Goal: Information Seeking & Learning: Learn about a topic

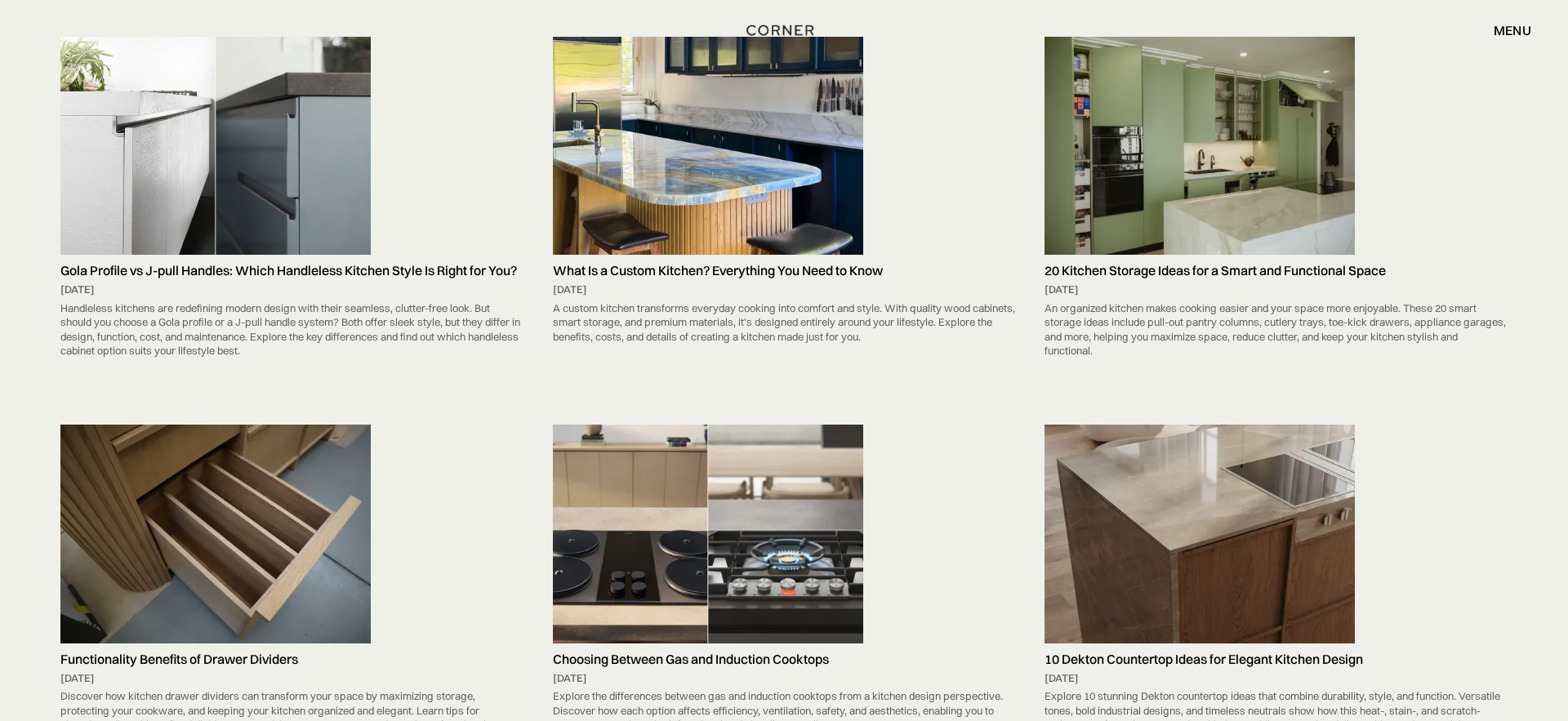
scroll to position [567, 0]
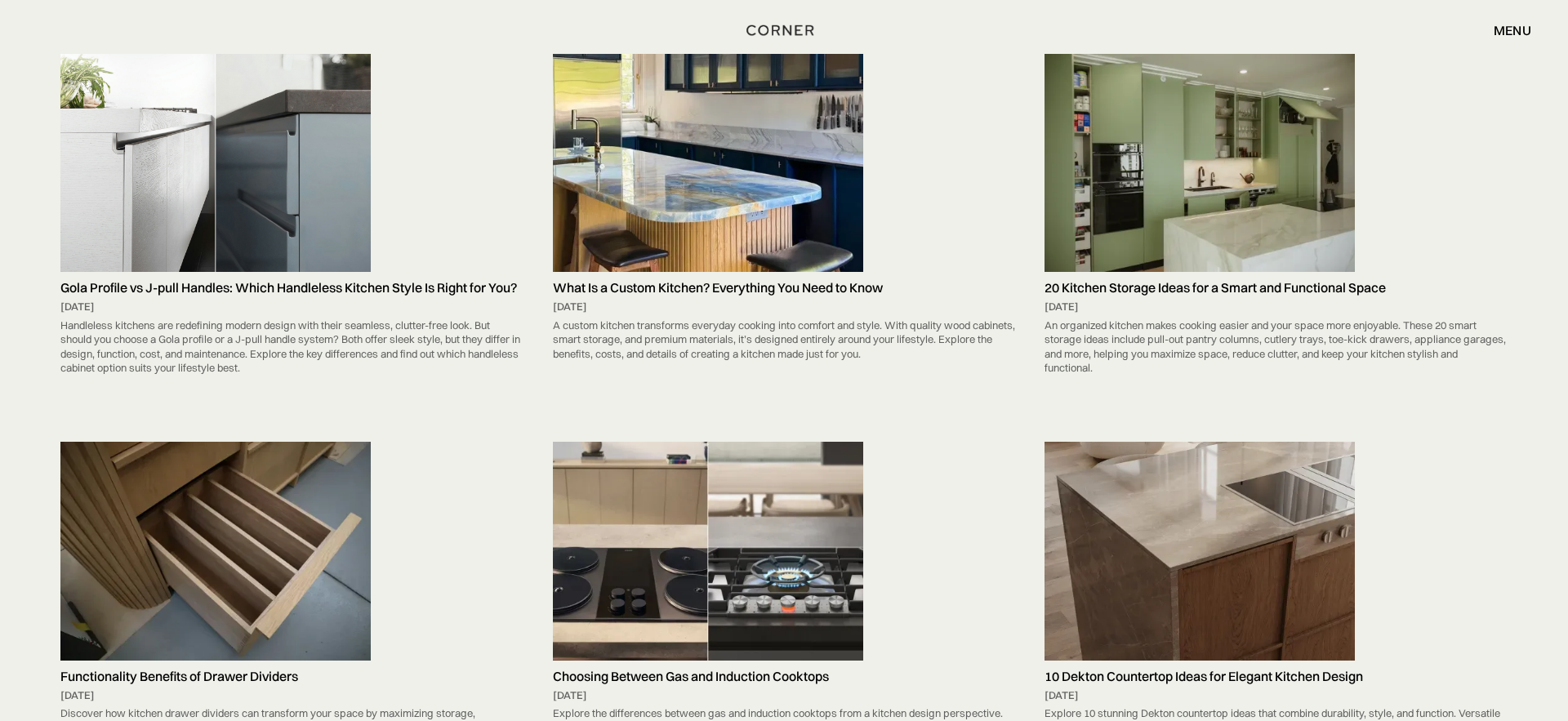
click at [331, 230] on img at bounding box center [215, 163] width 311 height 218
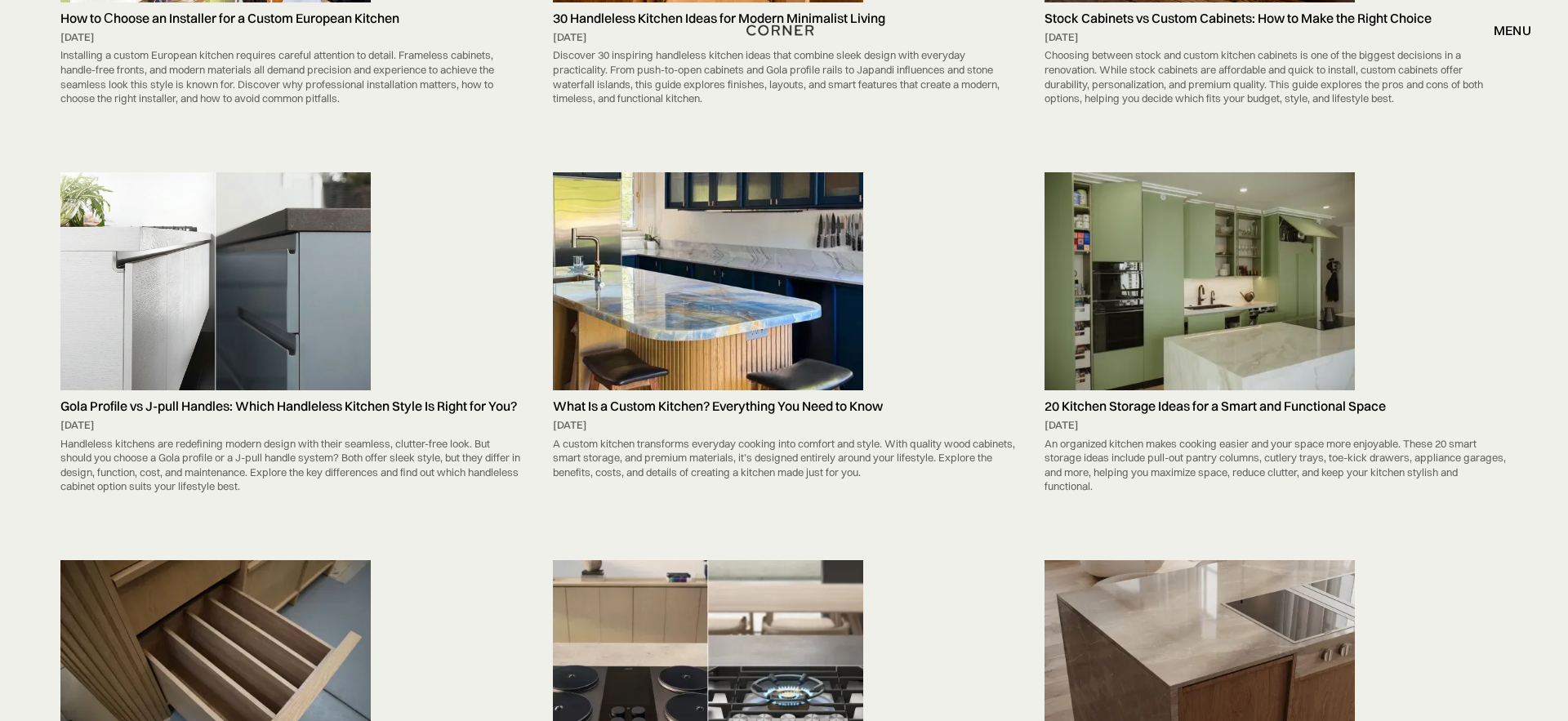
scroll to position [0, 0]
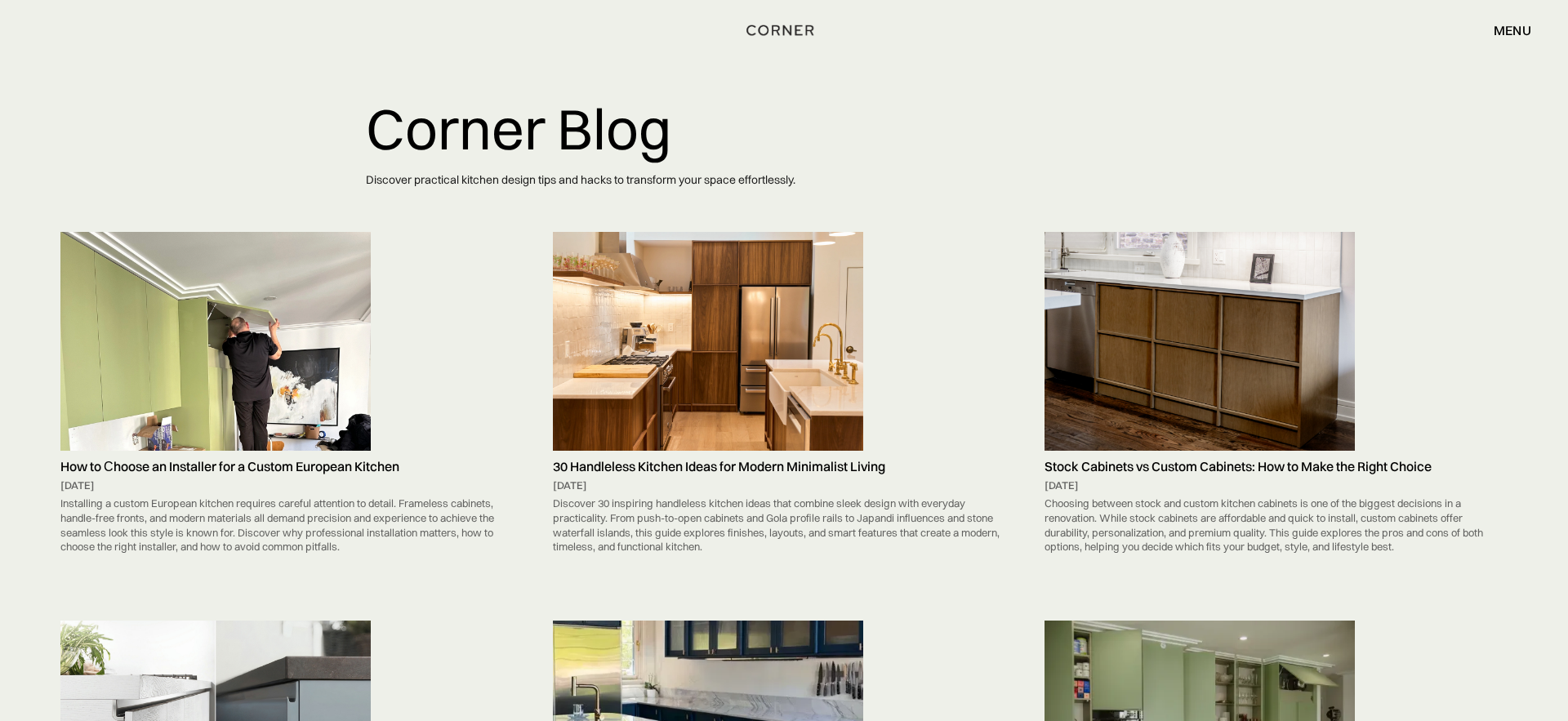
drag, startPoint x: 348, startPoint y: 48, endPoint x: 331, endPoint y: 60, distance: 20.8
click at [331, 60] on div "Shop Kitchens Shop Kitchens How it works How it works Projects Projects Inspira…" at bounding box center [784, 30] width 1568 height 61
click at [226, 338] on img at bounding box center [215, 341] width 311 height 218
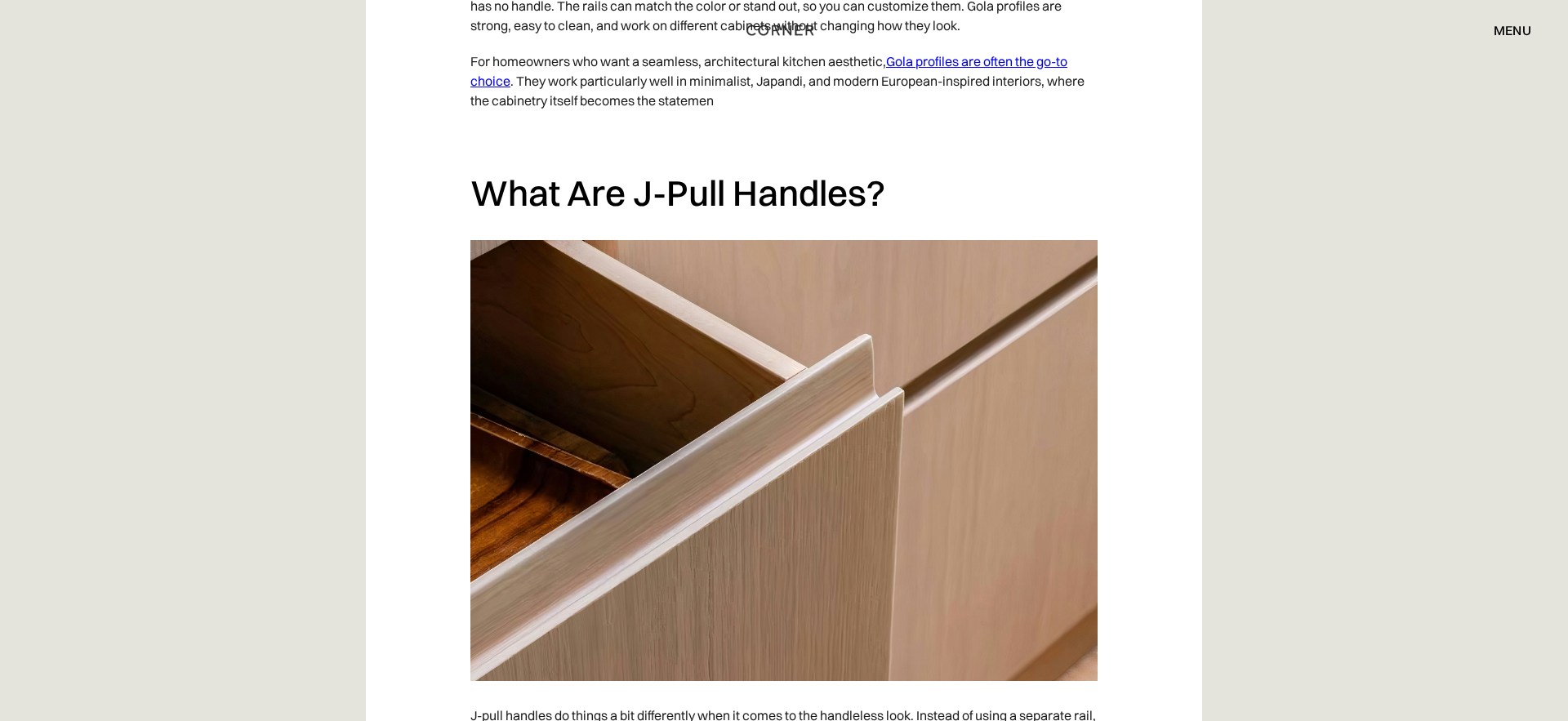
scroll to position [2056, 0]
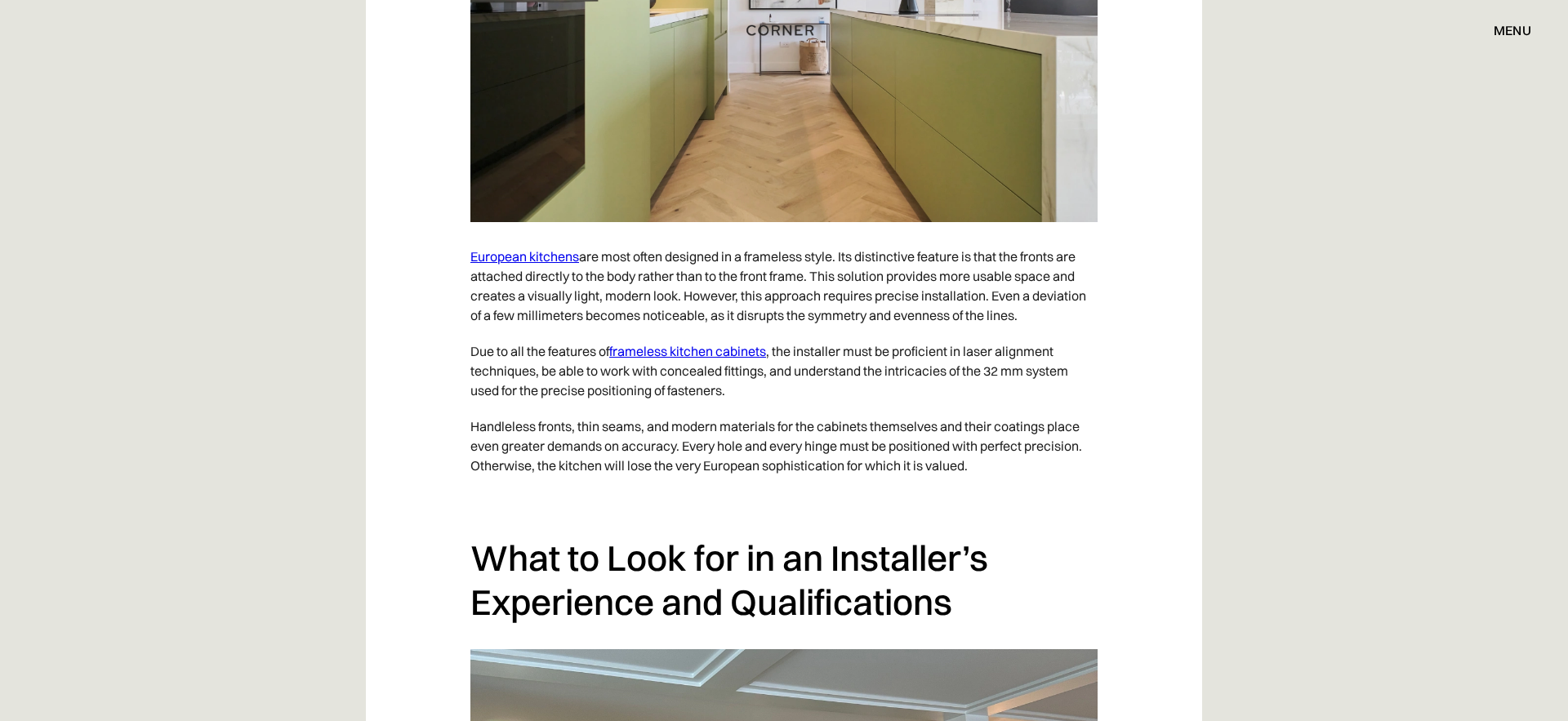
scroll to position [1625, 0]
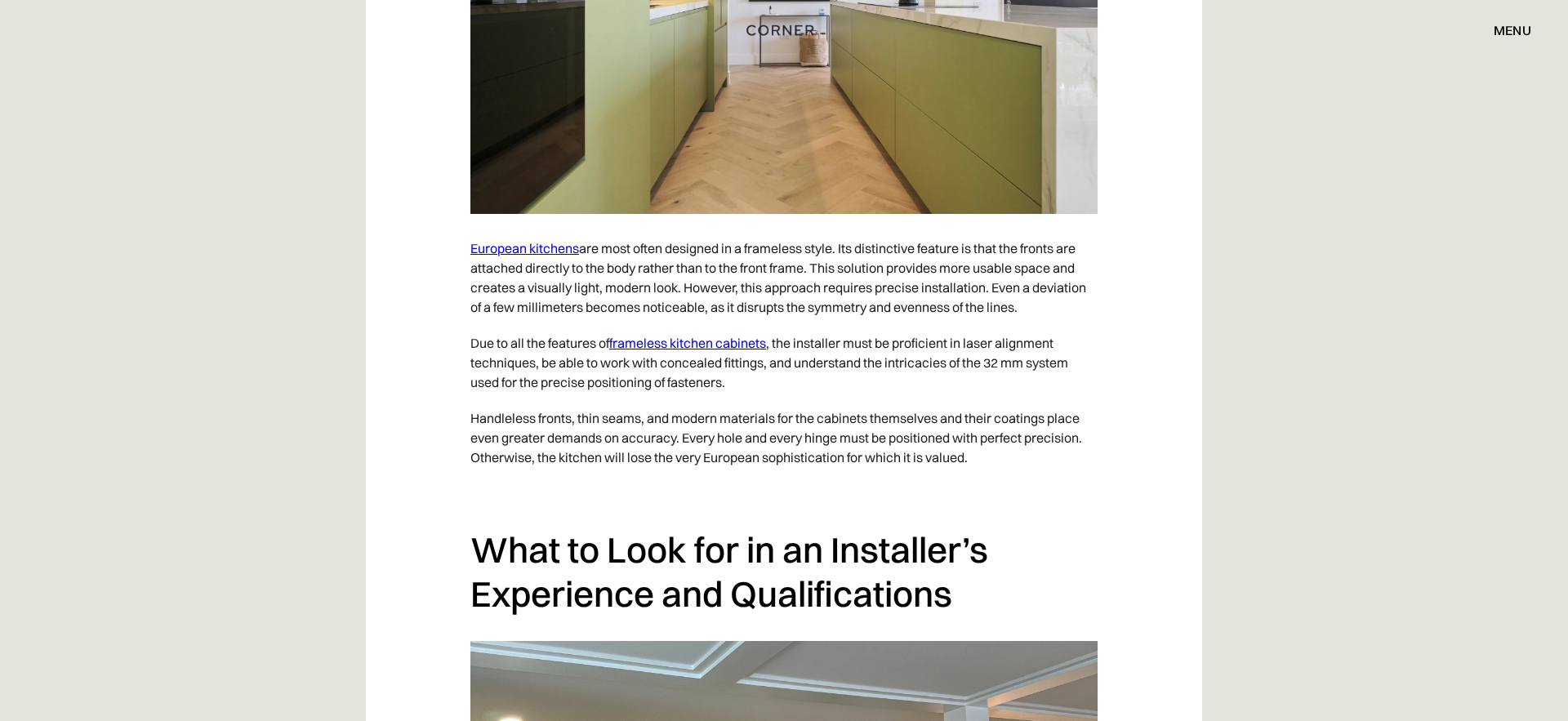
click at [666, 351] on link "frameless kitchen cabinets" at bounding box center [687, 343] width 157 height 16
